Goal: Task Accomplishment & Management: Use online tool/utility

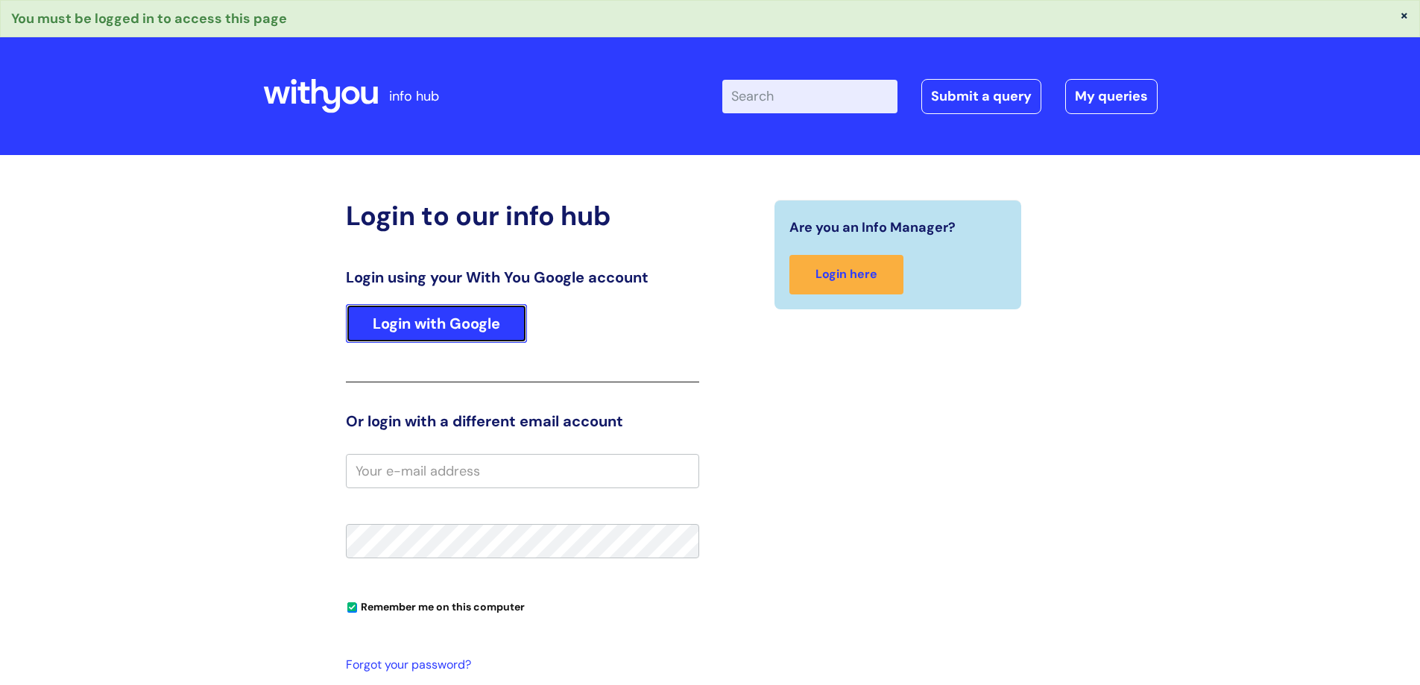
click at [488, 325] on link "Login with Google" at bounding box center [436, 323] width 181 height 39
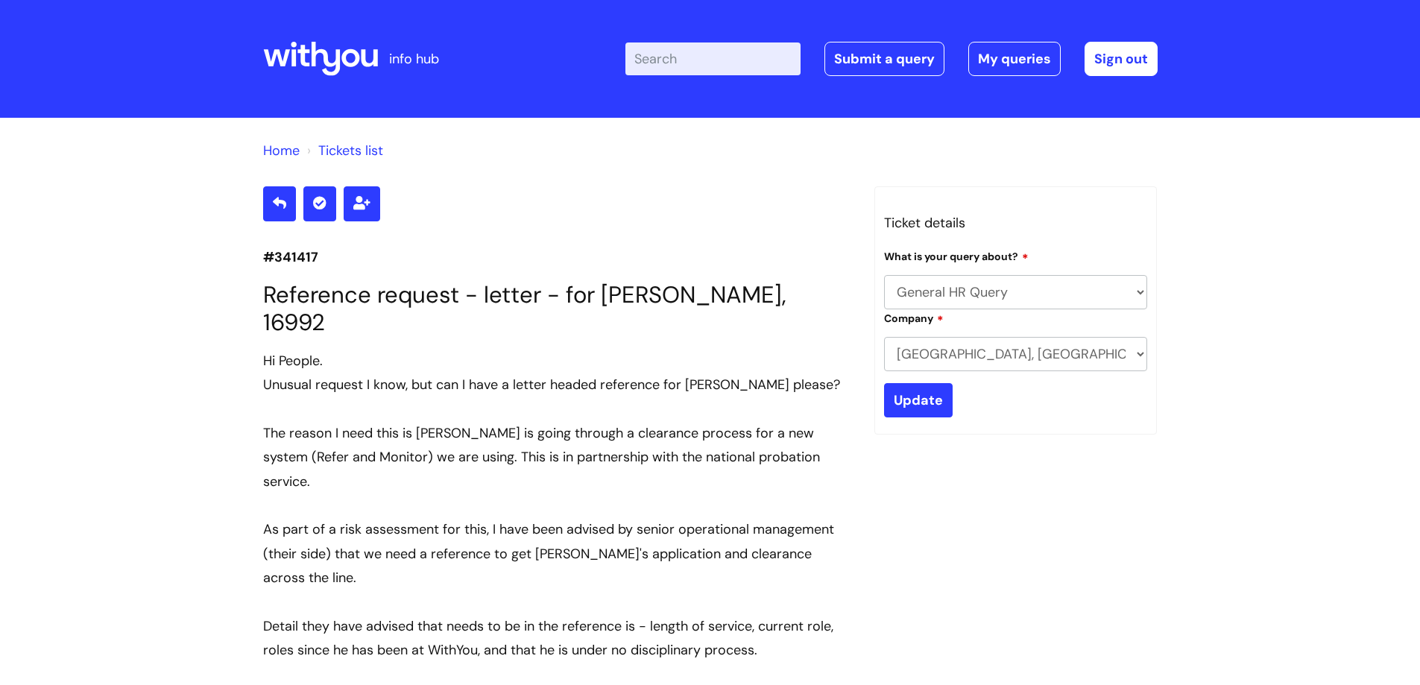
select select "General HR Query"
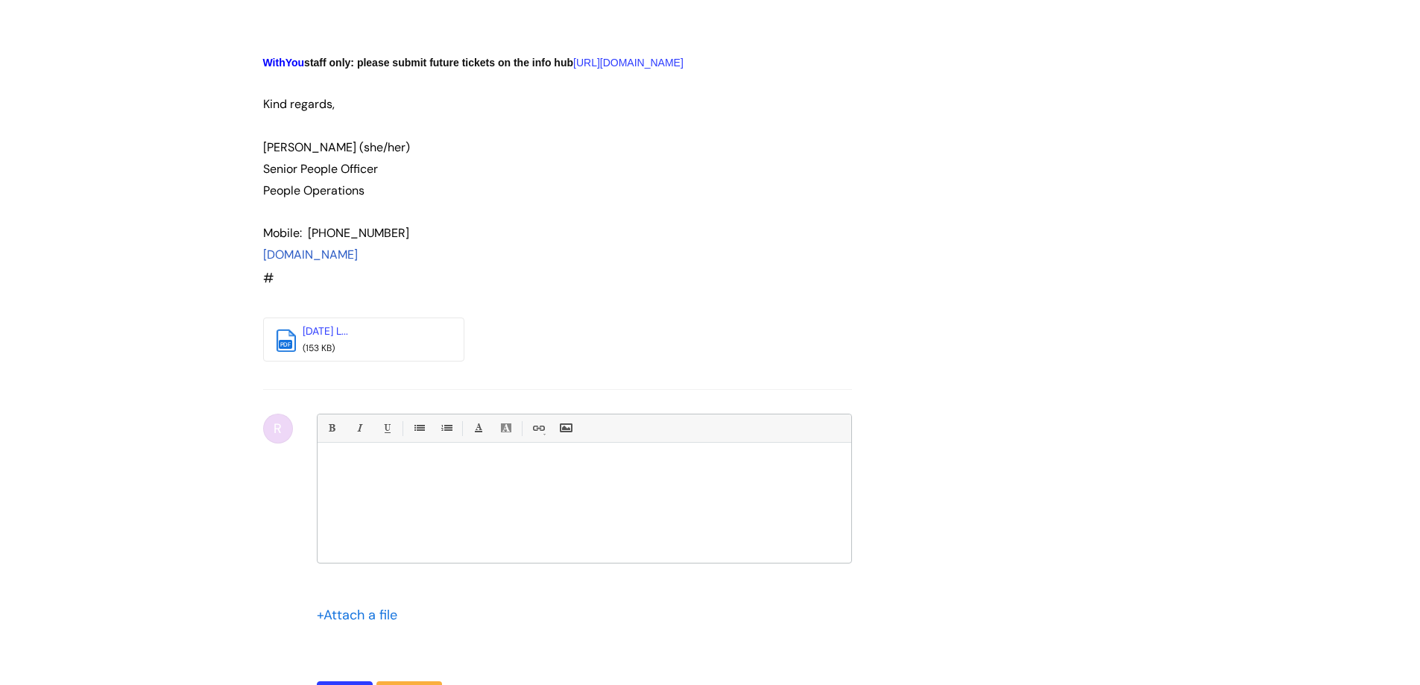
scroll to position [2728, 0]
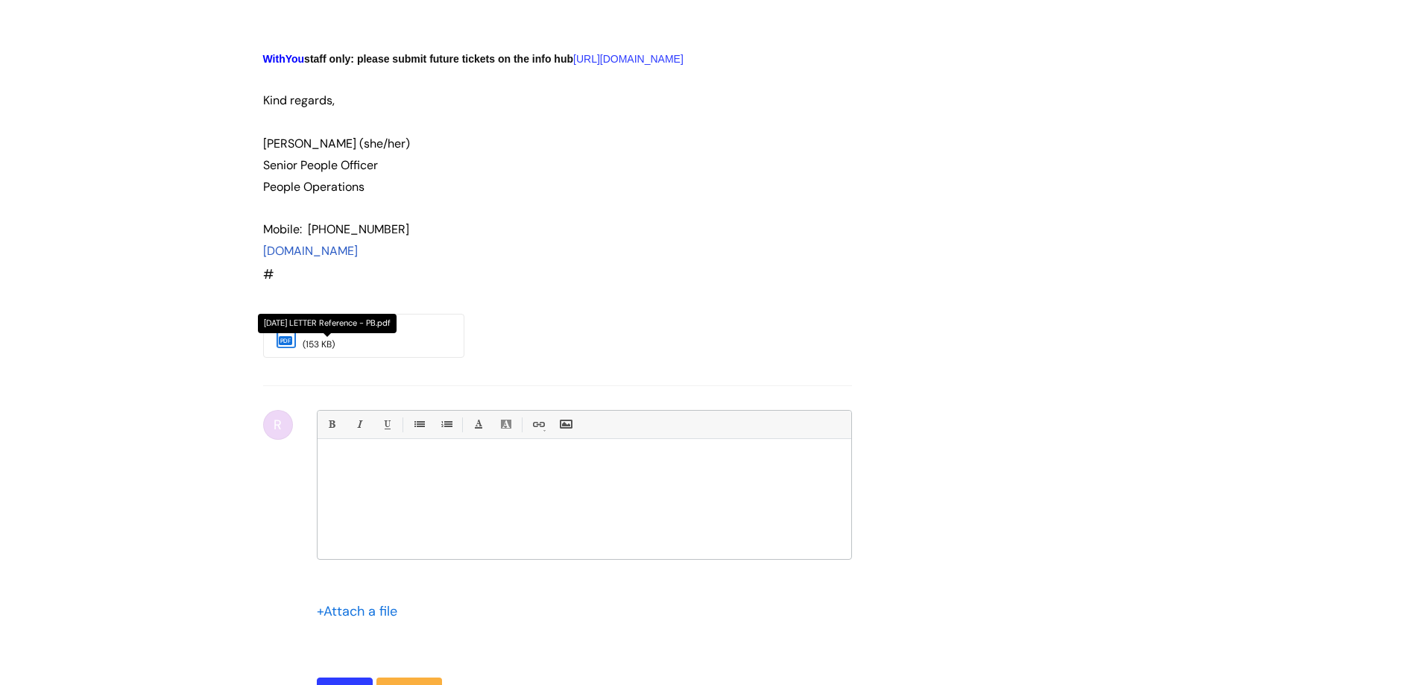
click at [335, 321] on link "13.08.2025 L..." at bounding box center [325, 327] width 45 height 13
